Goal: Book appointment/travel/reservation

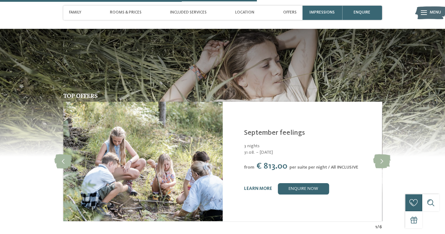
scroll to position [1149, 0]
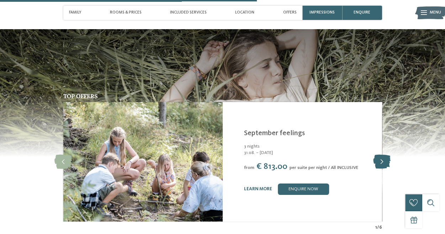
click at [380, 155] on icon at bounding box center [381, 162] width 17 height 14
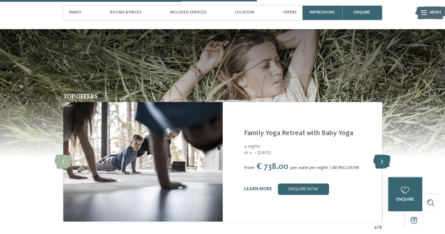
click at [380, 155] on icon at bounding box center [381, 162] width 17 height 14
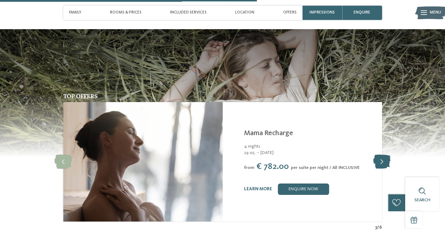
click at [380, 155] on icon at bounding box center [381, 162] width 17 height 14
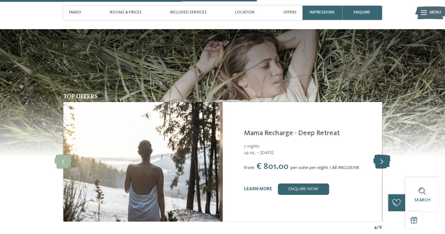
click at [380, 155] on icon at bounding box center [381, 162] width 17 height 14
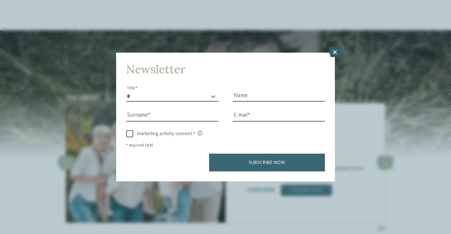
click at [334, 51] on icon at bounding box center [335, 52] width 12 height 10
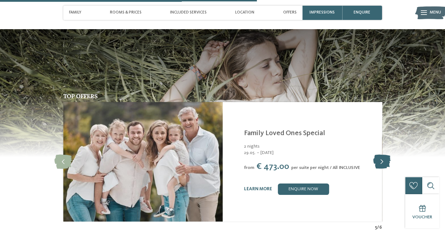
click at [387, 155] on icon at bounding box center [381, 162] width 17 height 14
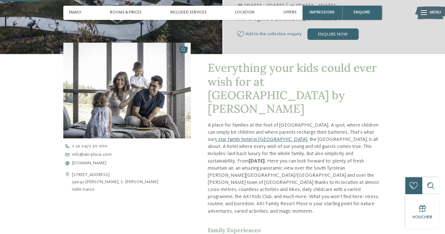
scroll to position [0, 0]
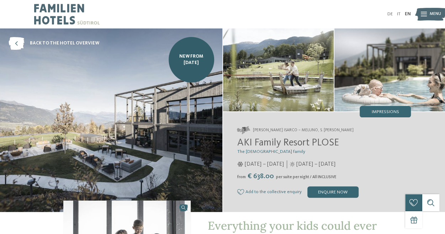
click at [428, 10] on img at bounding box center [430, 14] width 31 height 16
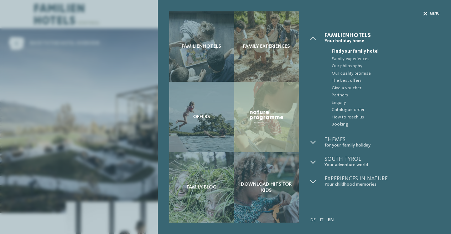
click at [425, 14] on icon at bounding box center [425, 14] width 4 height 4
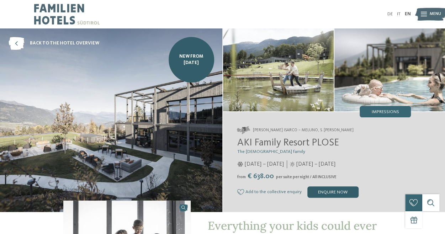
click at [333, 190] on div "enquire now" at bounding box center [333, 191] width 51 height 11
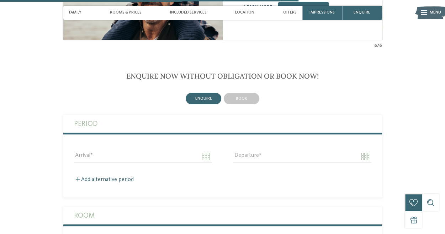
scroll to position [1335, 0]
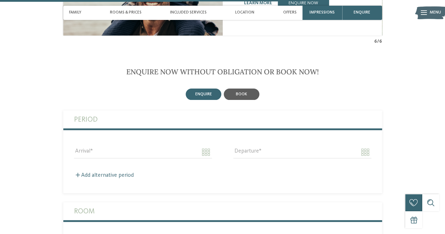
click at [245, 92] on span "book" at bounding box center [241, 94] width 11 height 4
